Goal: Task Accomplishment & Management: Manage account settings

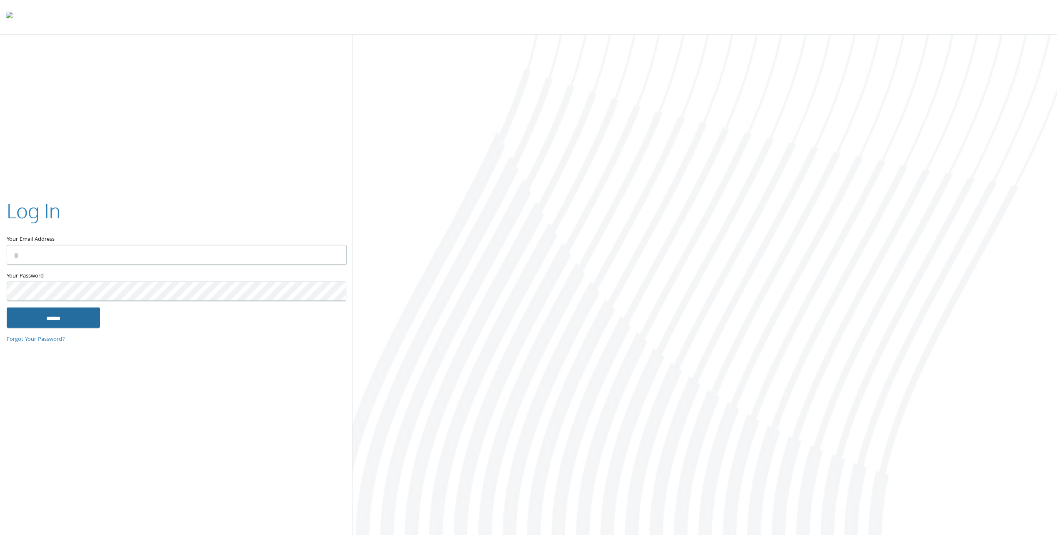
type input "**********"
click at [46, 322] on input "******" at bounding box center [53, 317] width 93 height 20
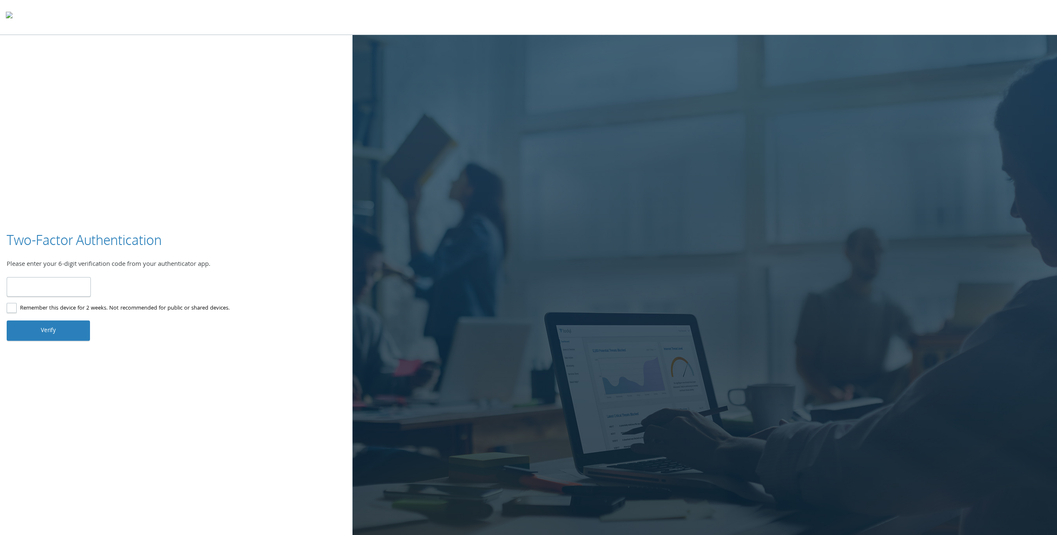
click at [67, 283] on input "number" at bounding box center [49, 287] width 84 height 20
type input "******"
